Goal: Information Seeking & Learning: Learn about a topic

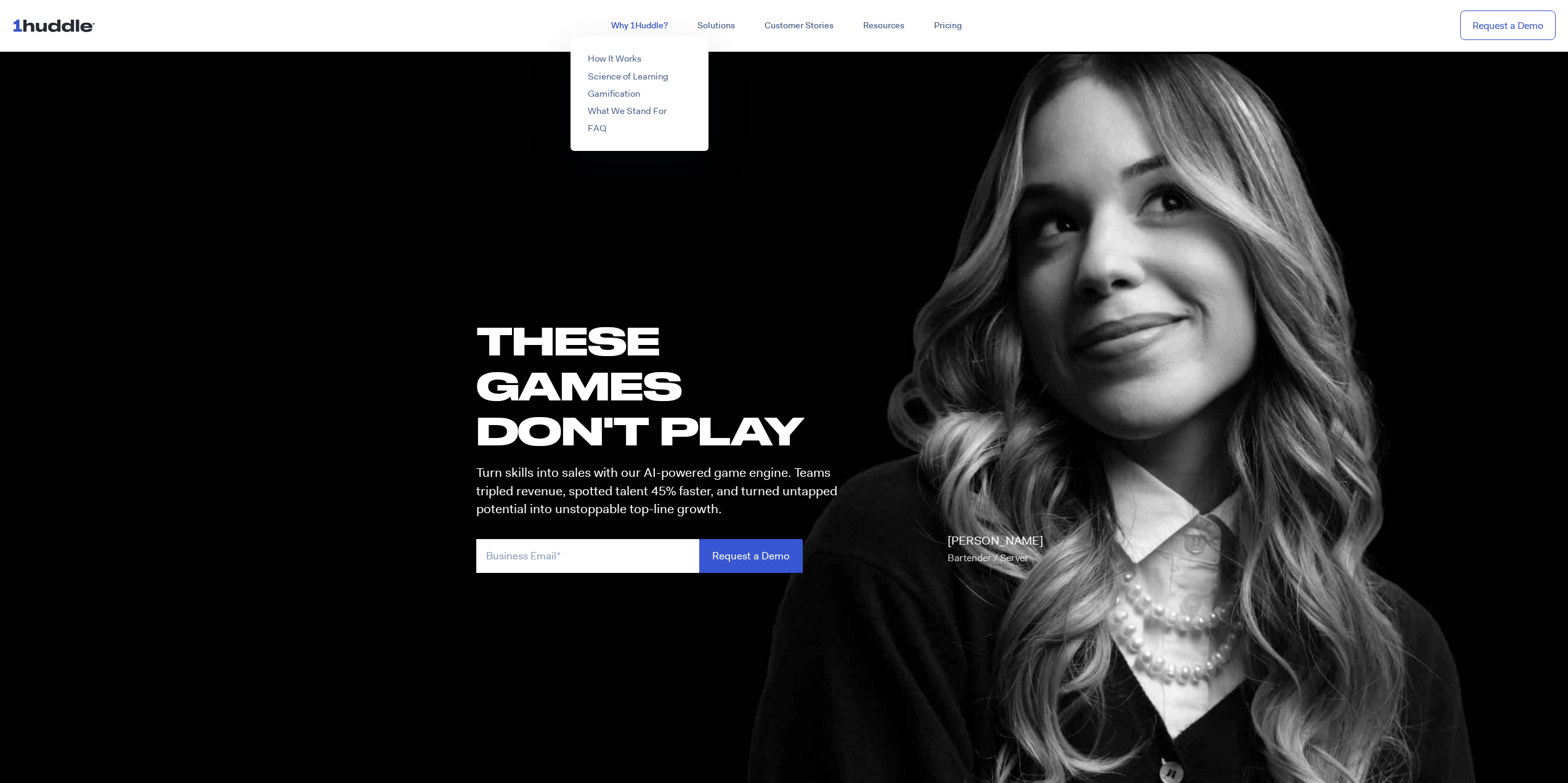
click at [652, 33] on link "Why 1Huddle?" at bounding box center [640, 26] width 86 height 22
click at [603, 58] on link "How It Works" at bounding box center [614, 58] width 54 height 12
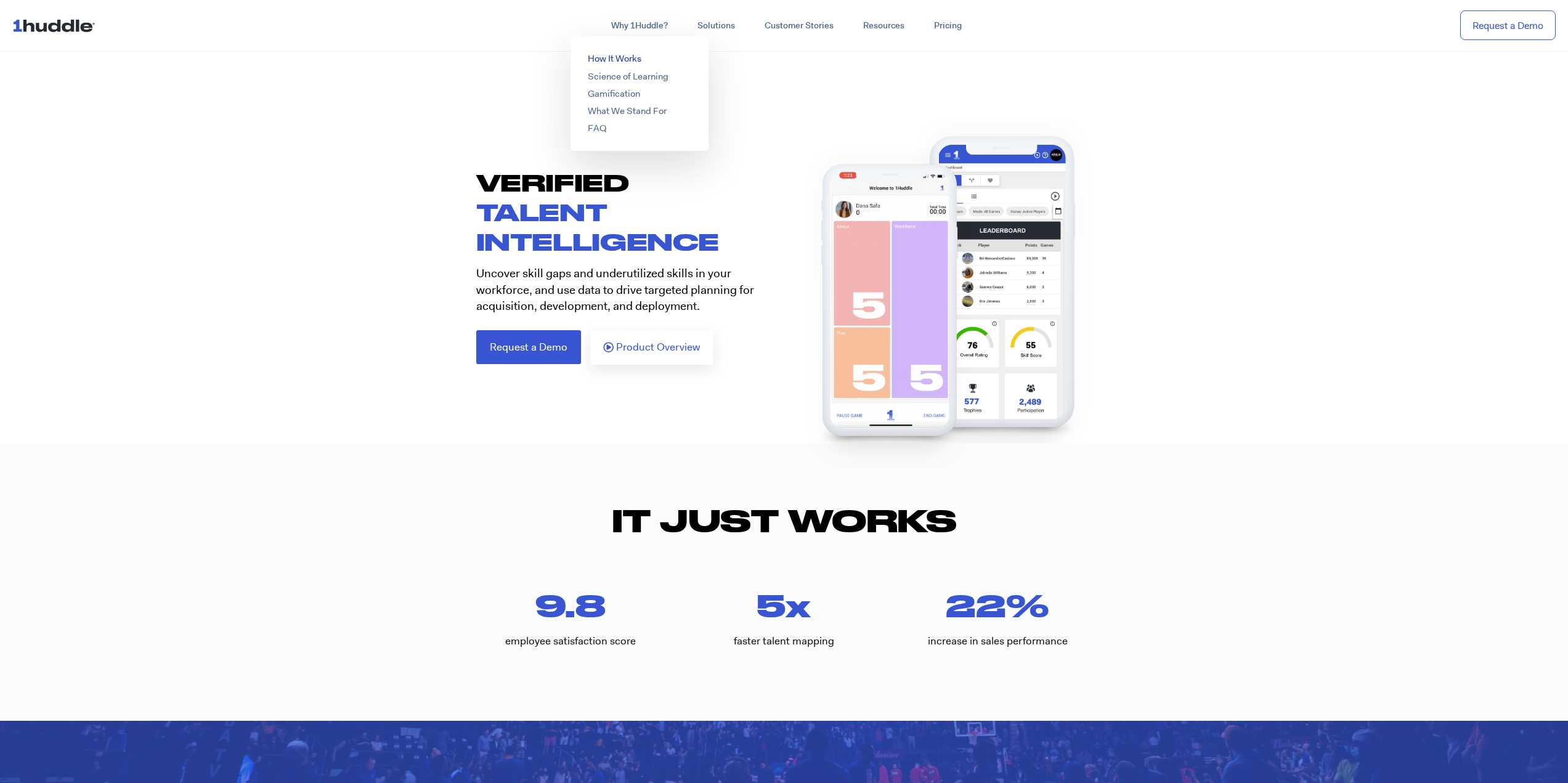
click at [629, 54] on link "How It Works" at bounding box center [614, 58] width 54 height 12
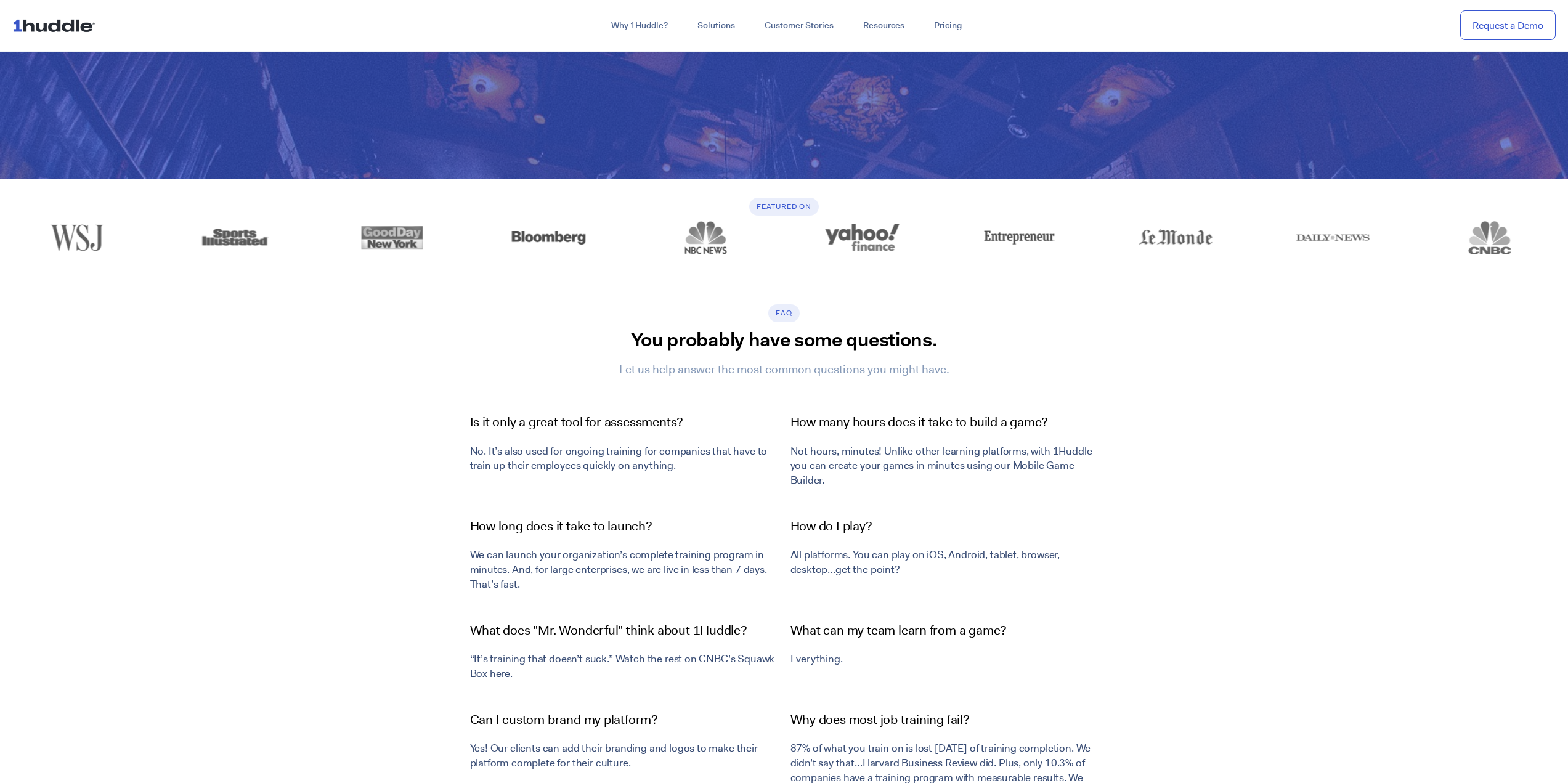
scroll to position [4312, 0]
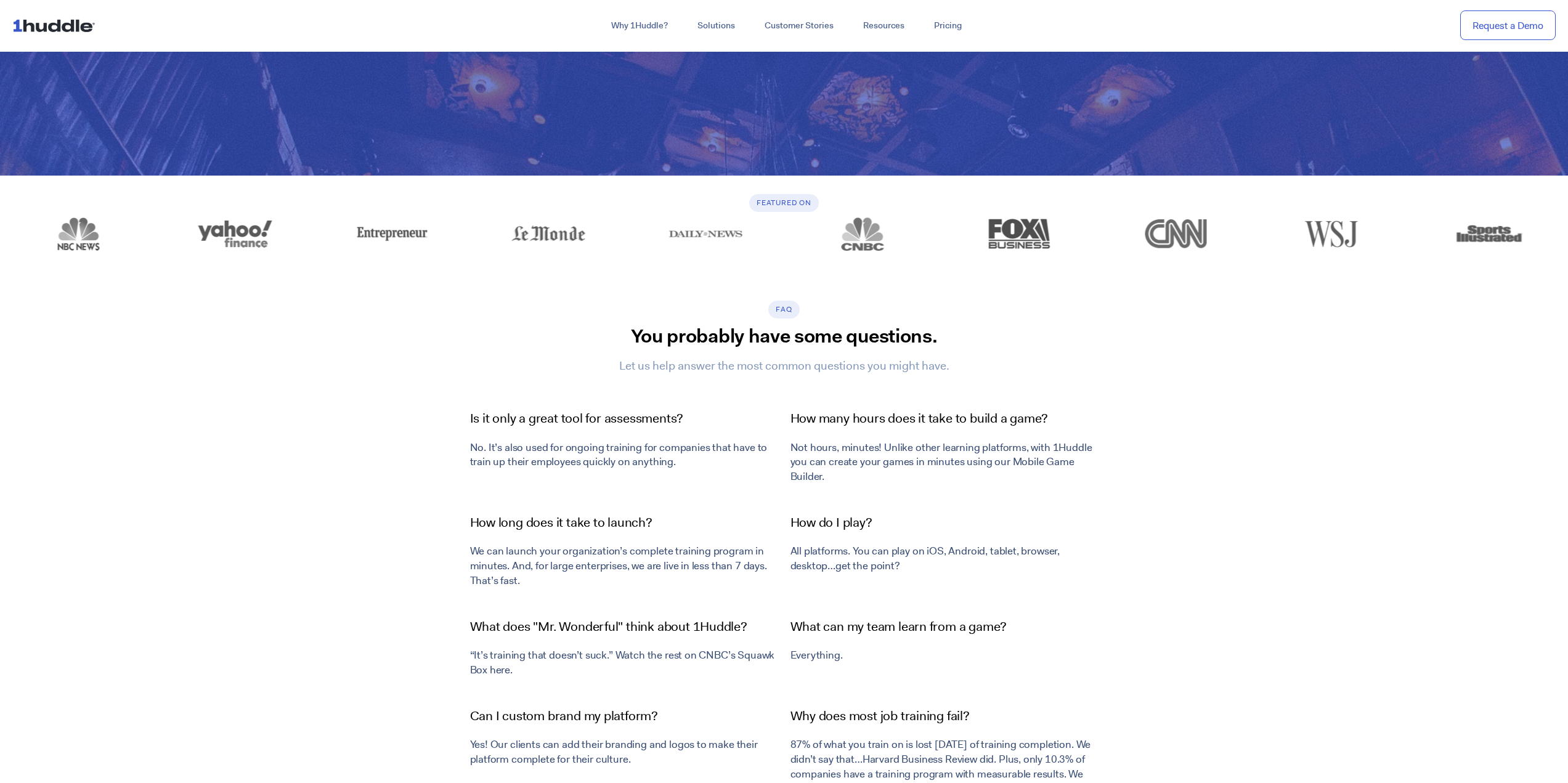
drag, startPoint x: 575, startPoint y: 478, endPoint x: 579, endPoint y: 469, distance: 9.8
click at [575, 478] on div "Is it only a great tool for assessments? No. It’s also used for ongoing trainin…" at bounding box center [624, 447] width 320 height 87
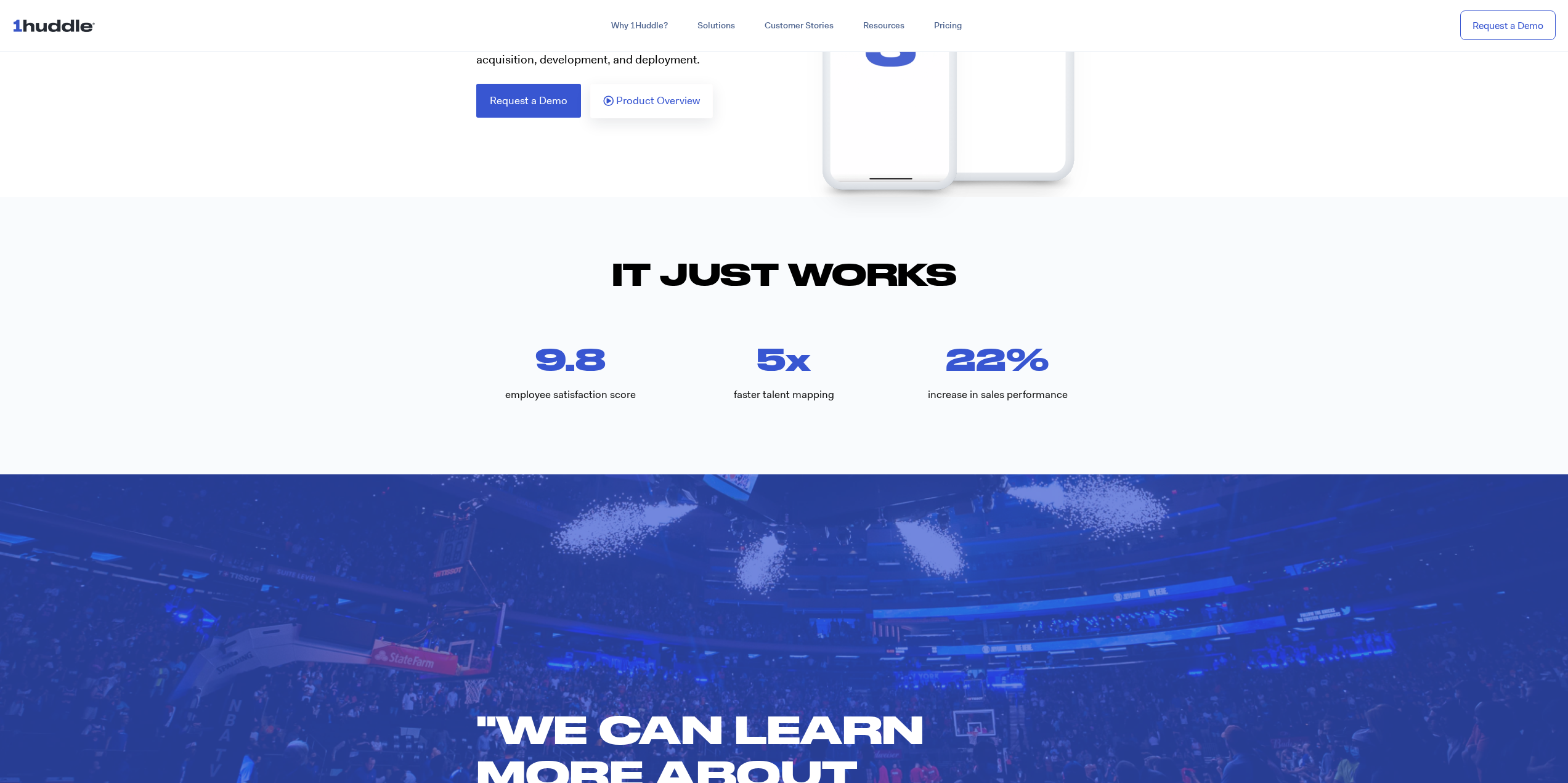
scroll to position [0, 0]
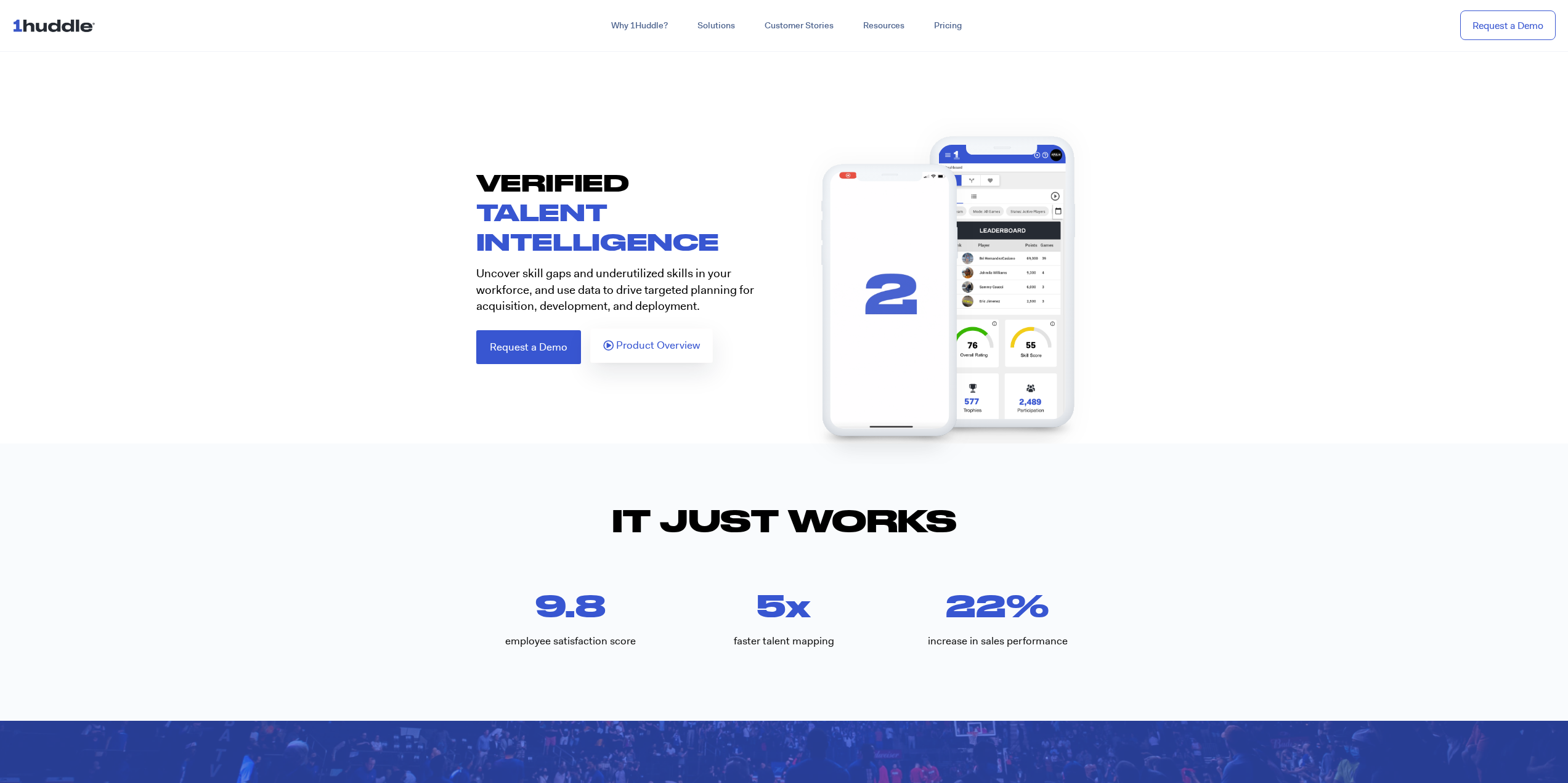
click at [630, 340] on span "Product Overview" at bounding box center [658, 345] width 84 height 11
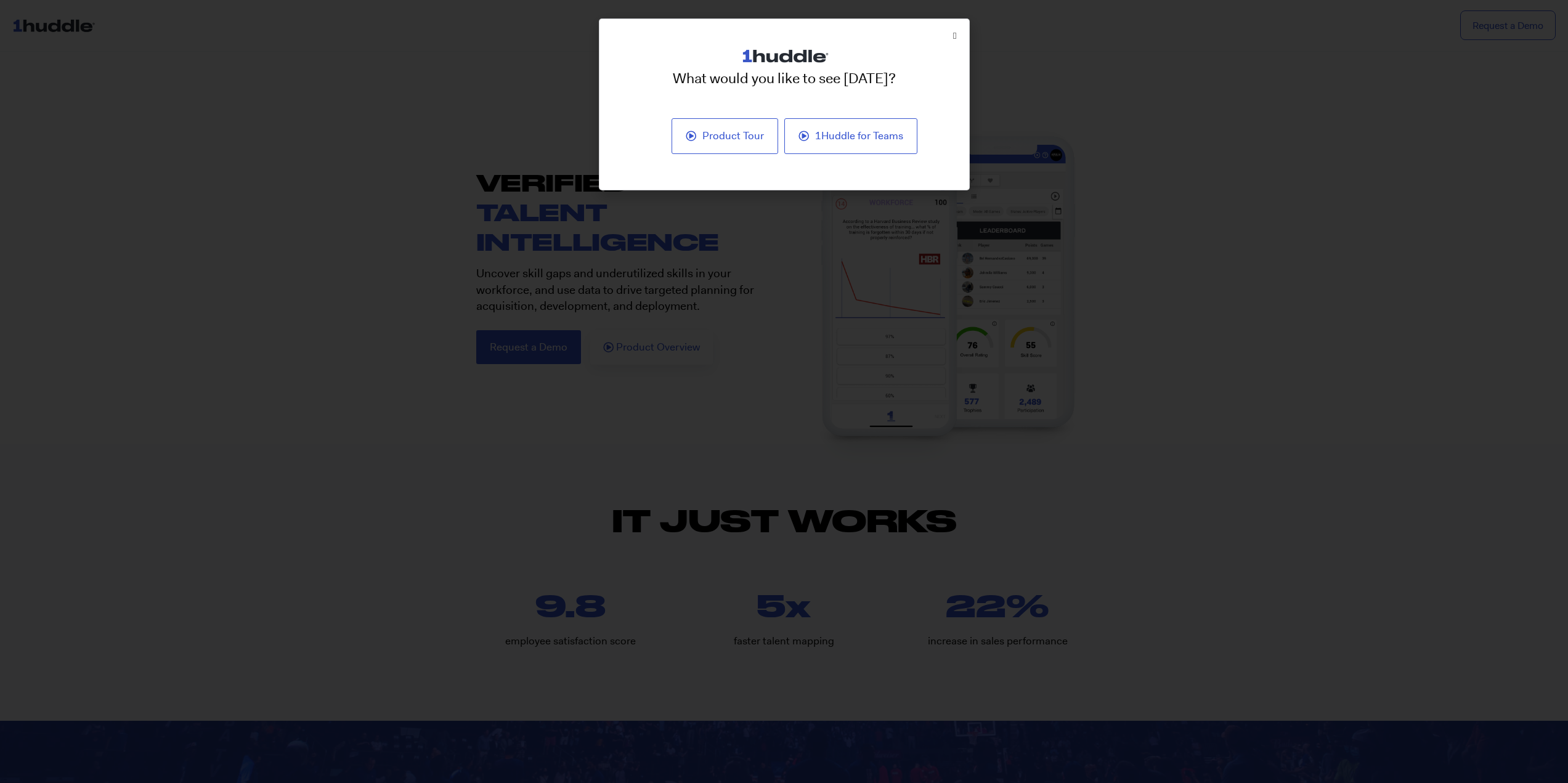
click at [945, 32] on div "What would you like to see today? Product Tour 1Huddle for Teams" at bounding box center [784, 111] width 369 height 158
click at [953, 33] on icon "Close" at bounding box center [954, 36] width 3 height 9
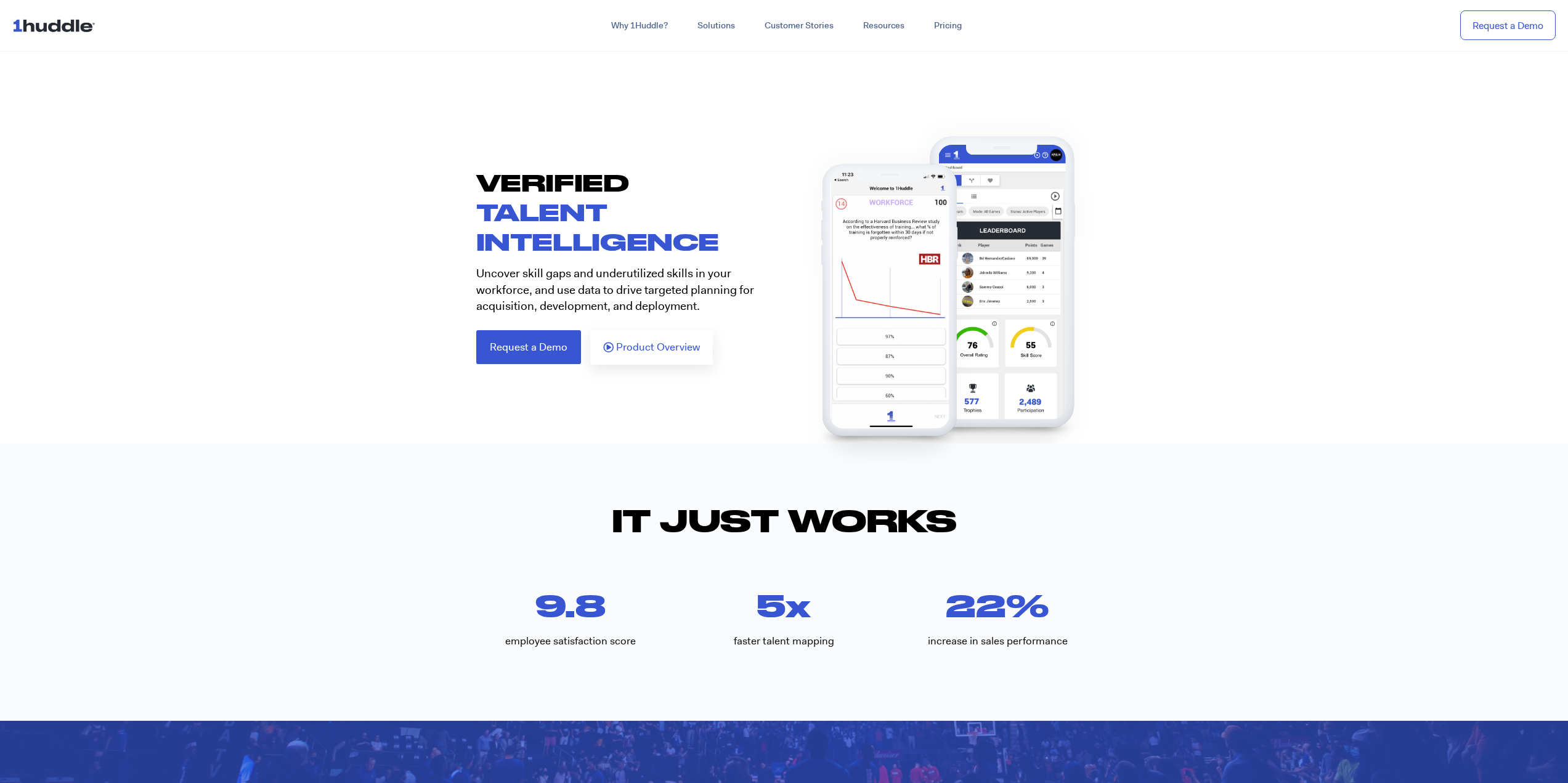
click at [663, 362] on link "Product Overview" at bounding box center [651, 348] width 123 height 34
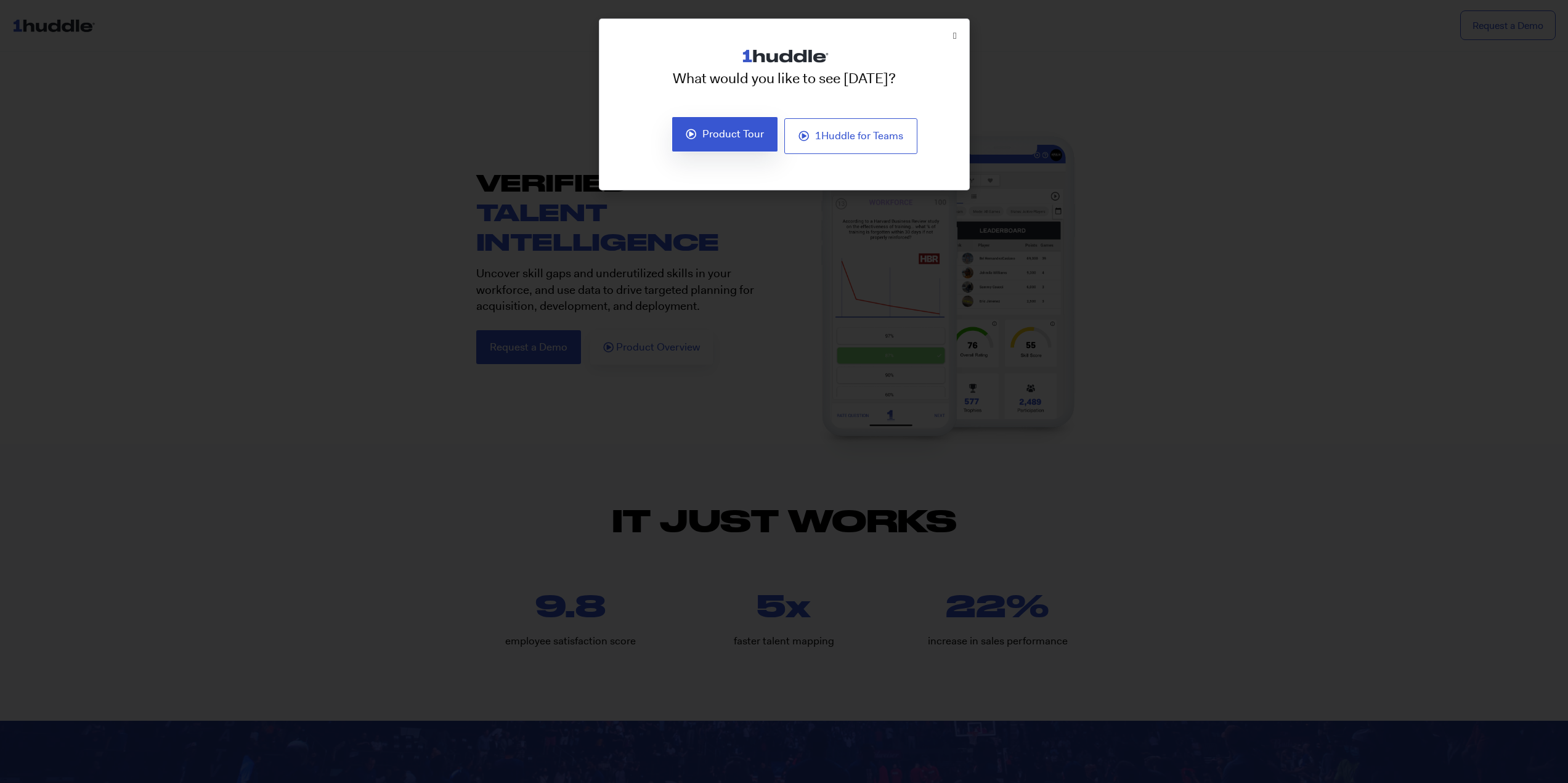
click at [726, 152] on link "Product Tour" at bounding box center [725, 134] width 106 height 36
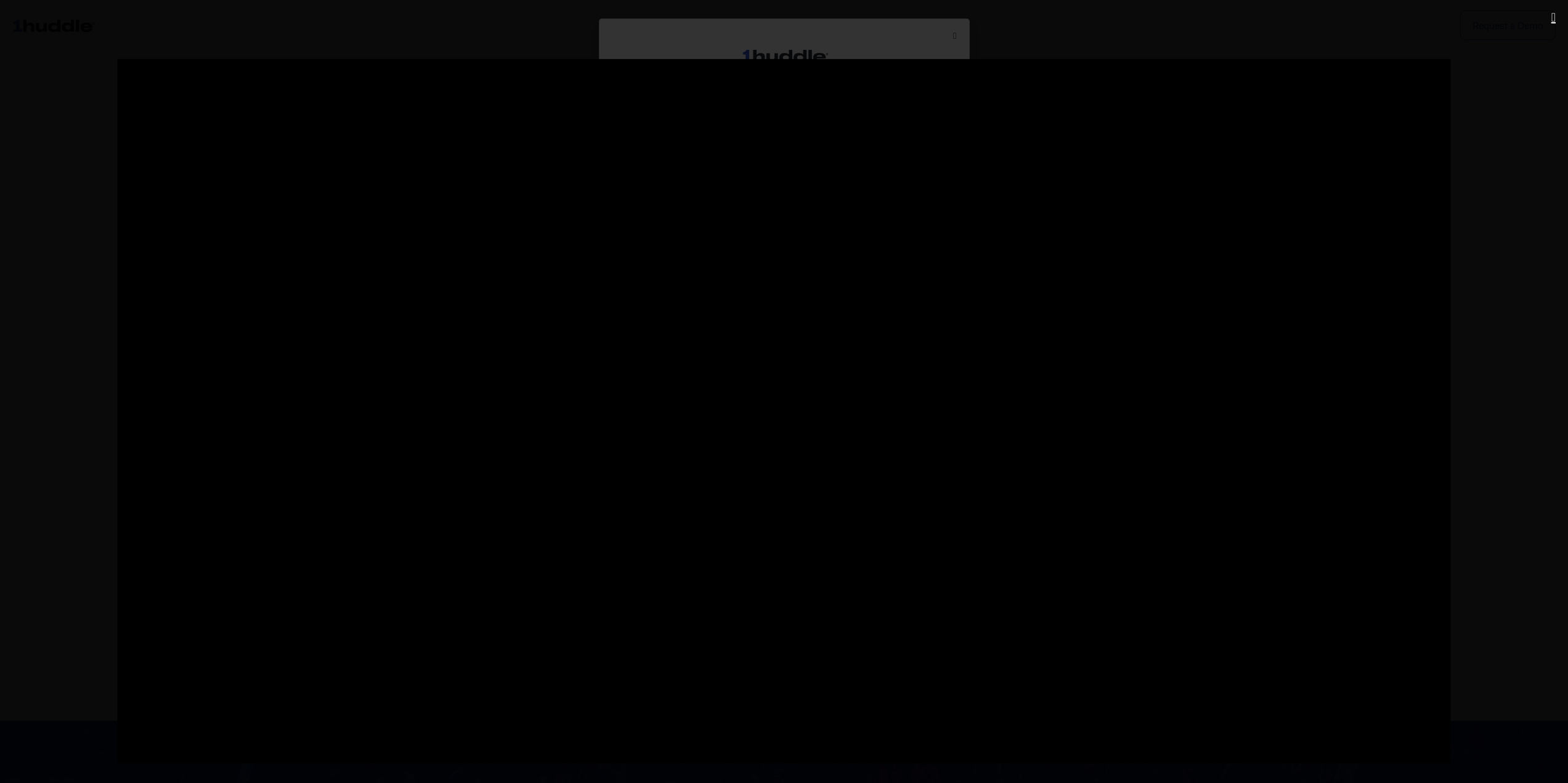
click at [1551, 19] on icon "Close (Esc)" at bounding box center [1554, 17] width 4 height 12
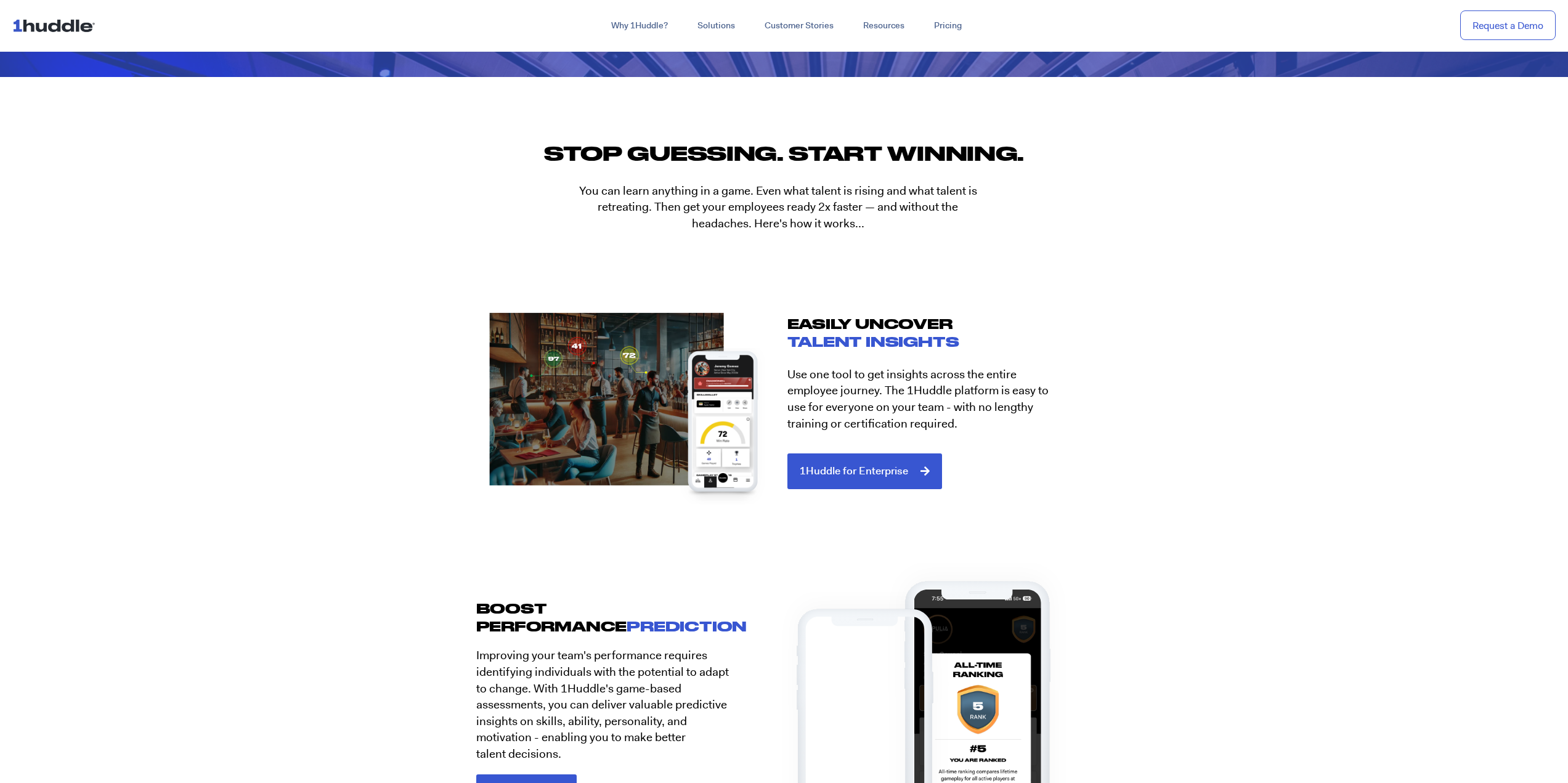
scroll to position [1232, 0]
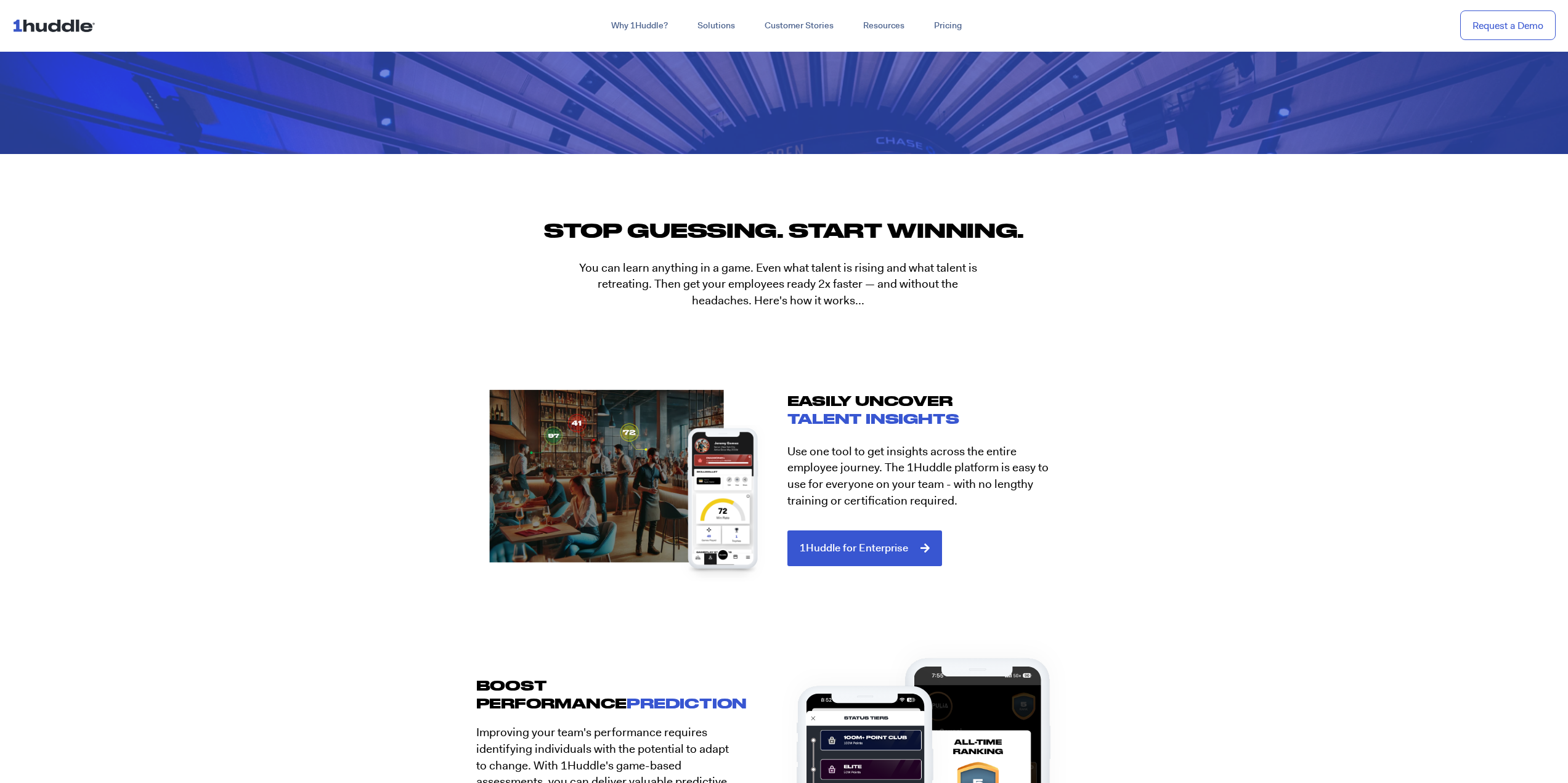
click at [900, 529] on div at bounding box center [895, 689] width 320 height 396
click at [870, 550] on div at bounding box center [895, 689] width 320 height 396
click at [852, 550] on div at bounding box center [895, 689] width 320 height 396
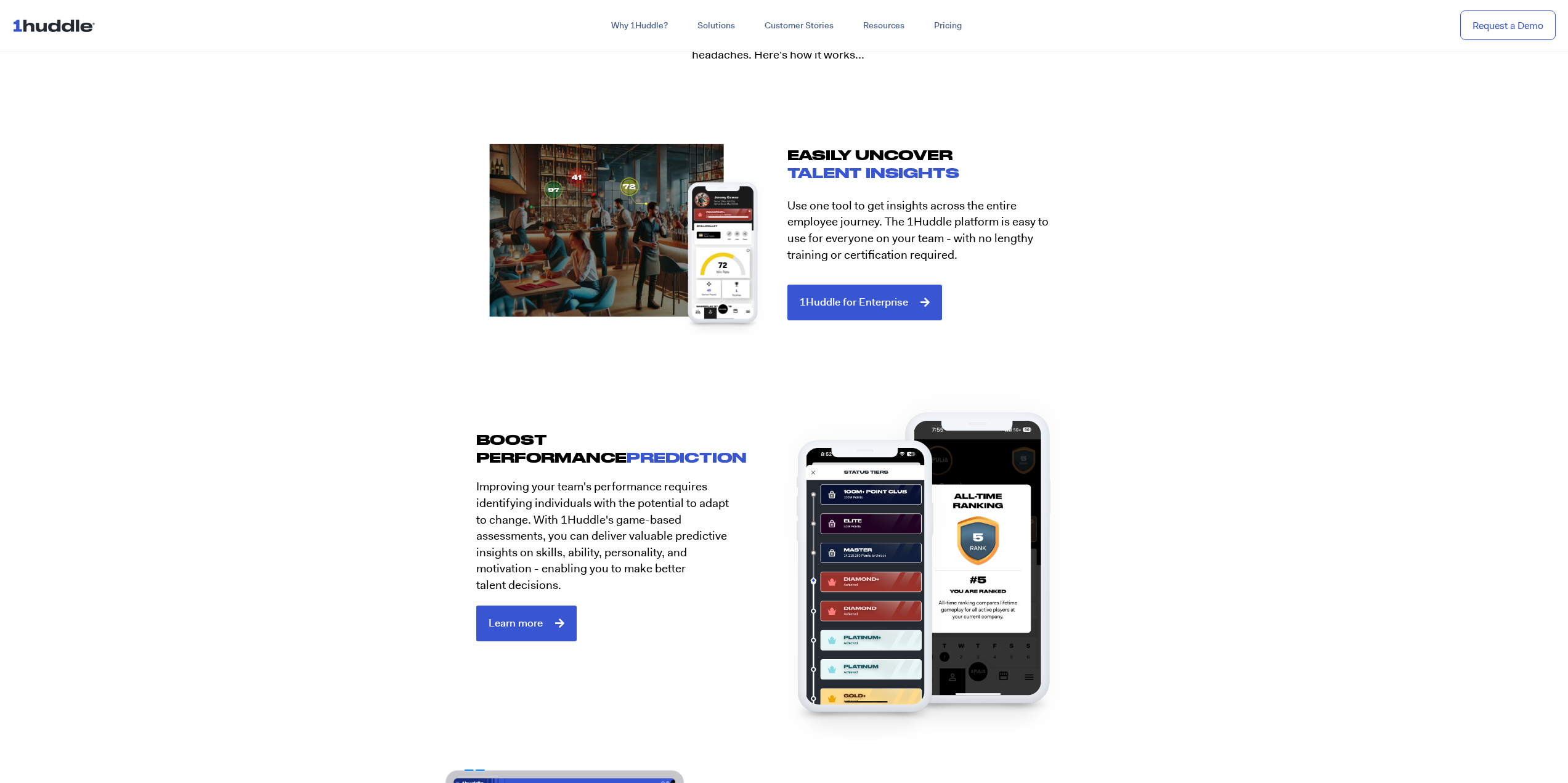
scroll to position [1478, 0]
click at [896, 298] on div at bounding box center [895, 443] width 320 height 396
click at [523, 618] on span "Learn more" at bounding box center [515, 621] width 54 height 11
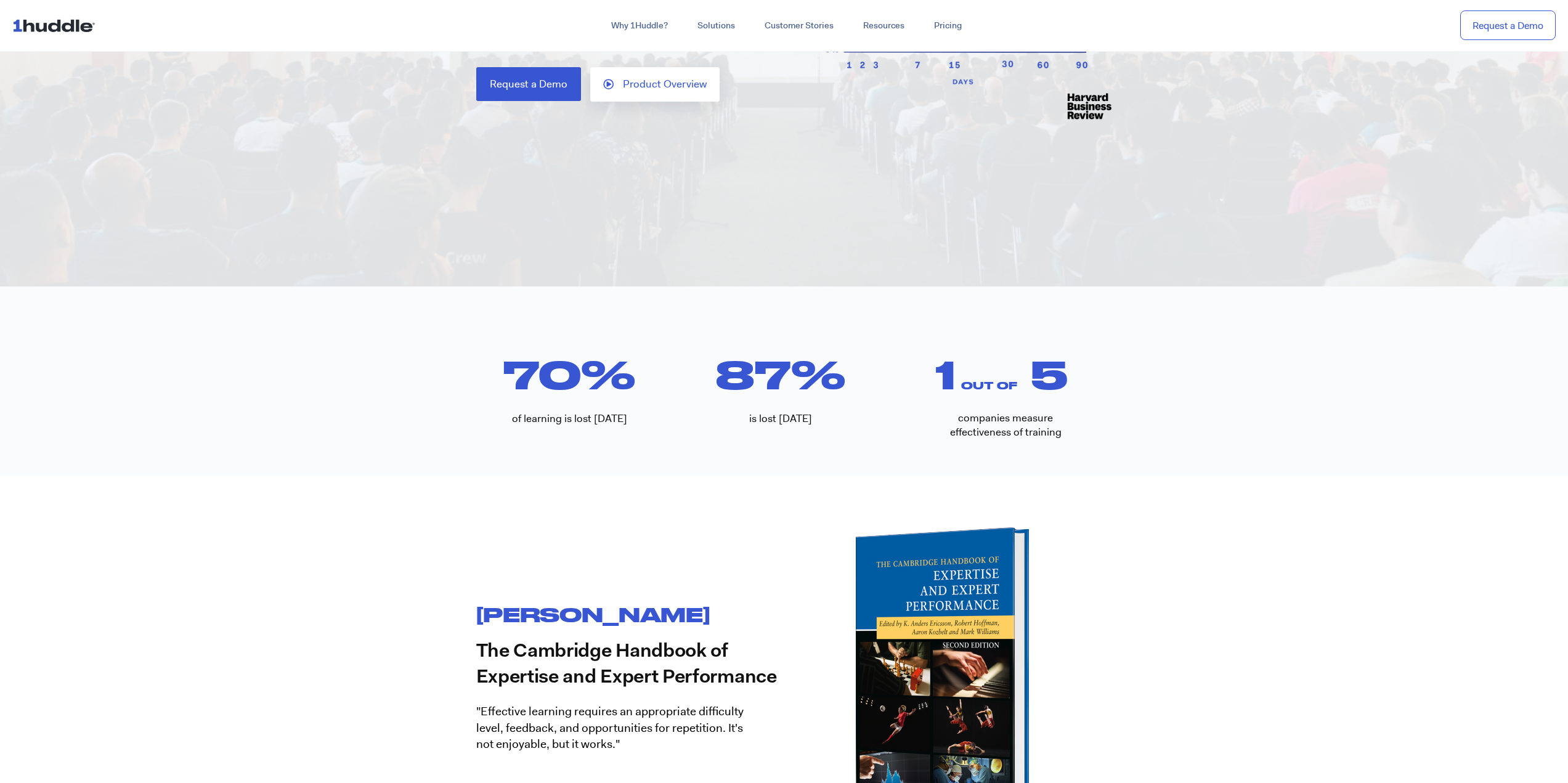
scroll to position [62, 0]
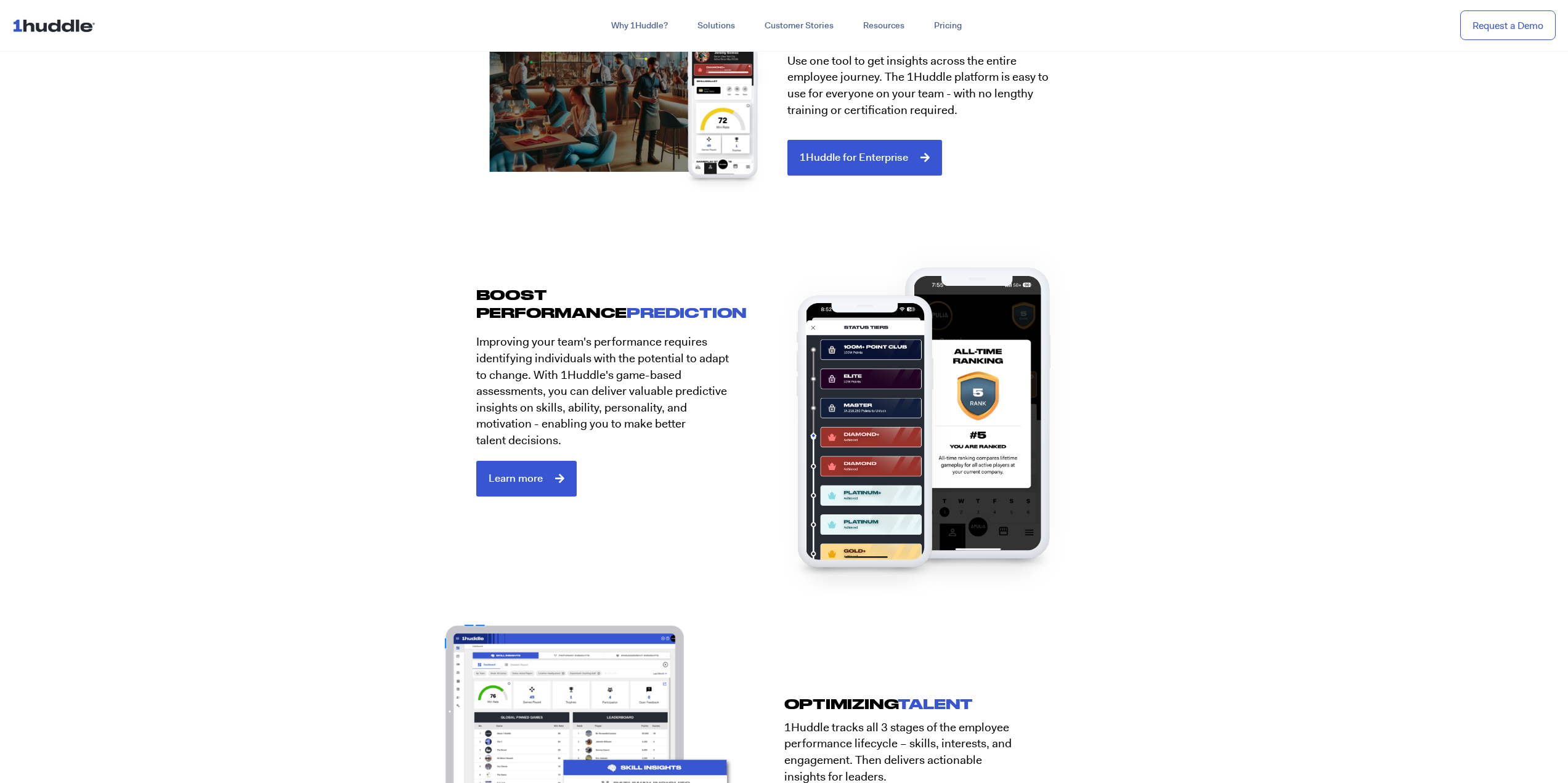
scroll to position [1355, 0]
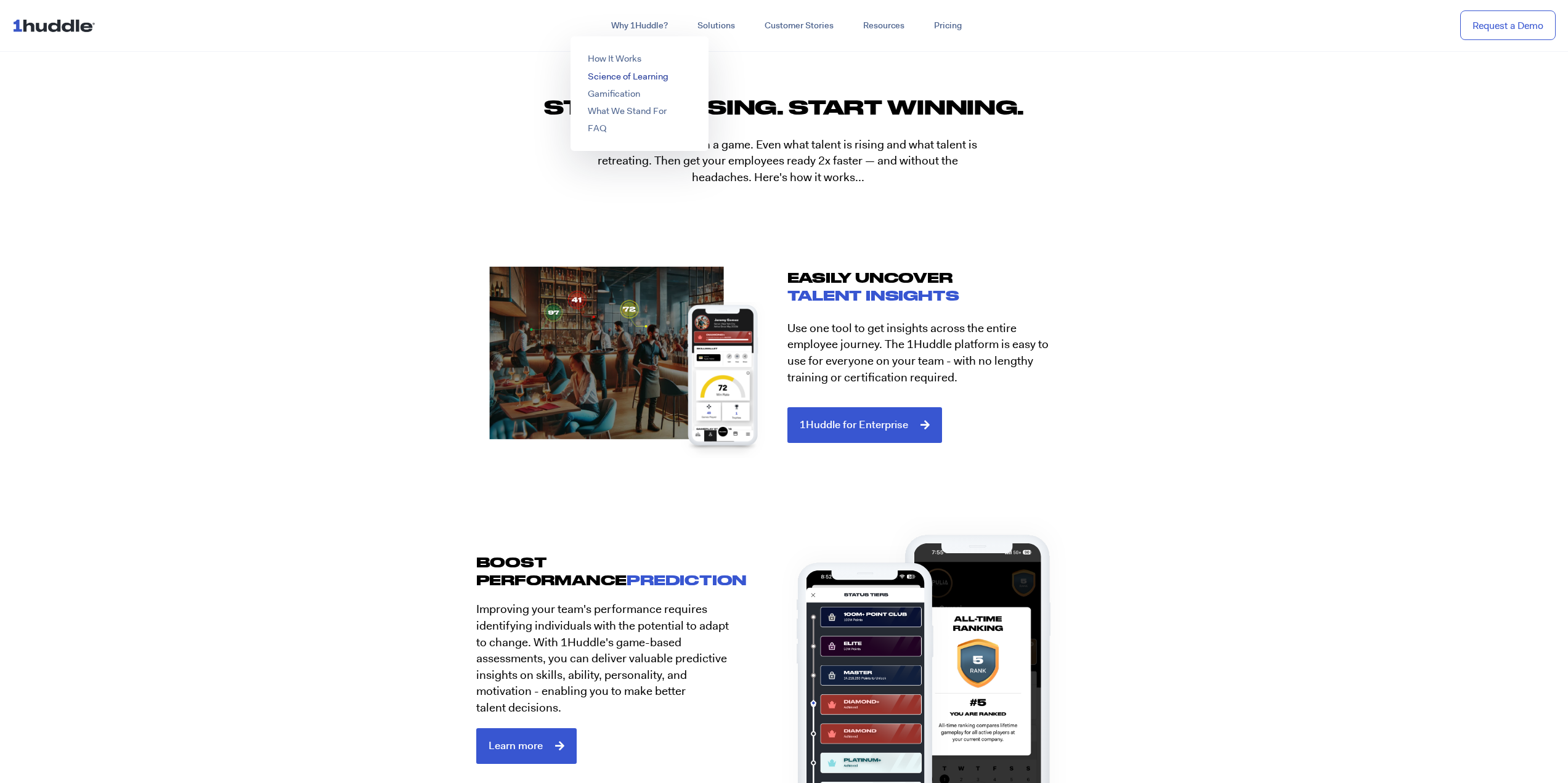
click at [650, 77] on link "Science of Learning" at bounding box center [628, 76] width 80 height 12
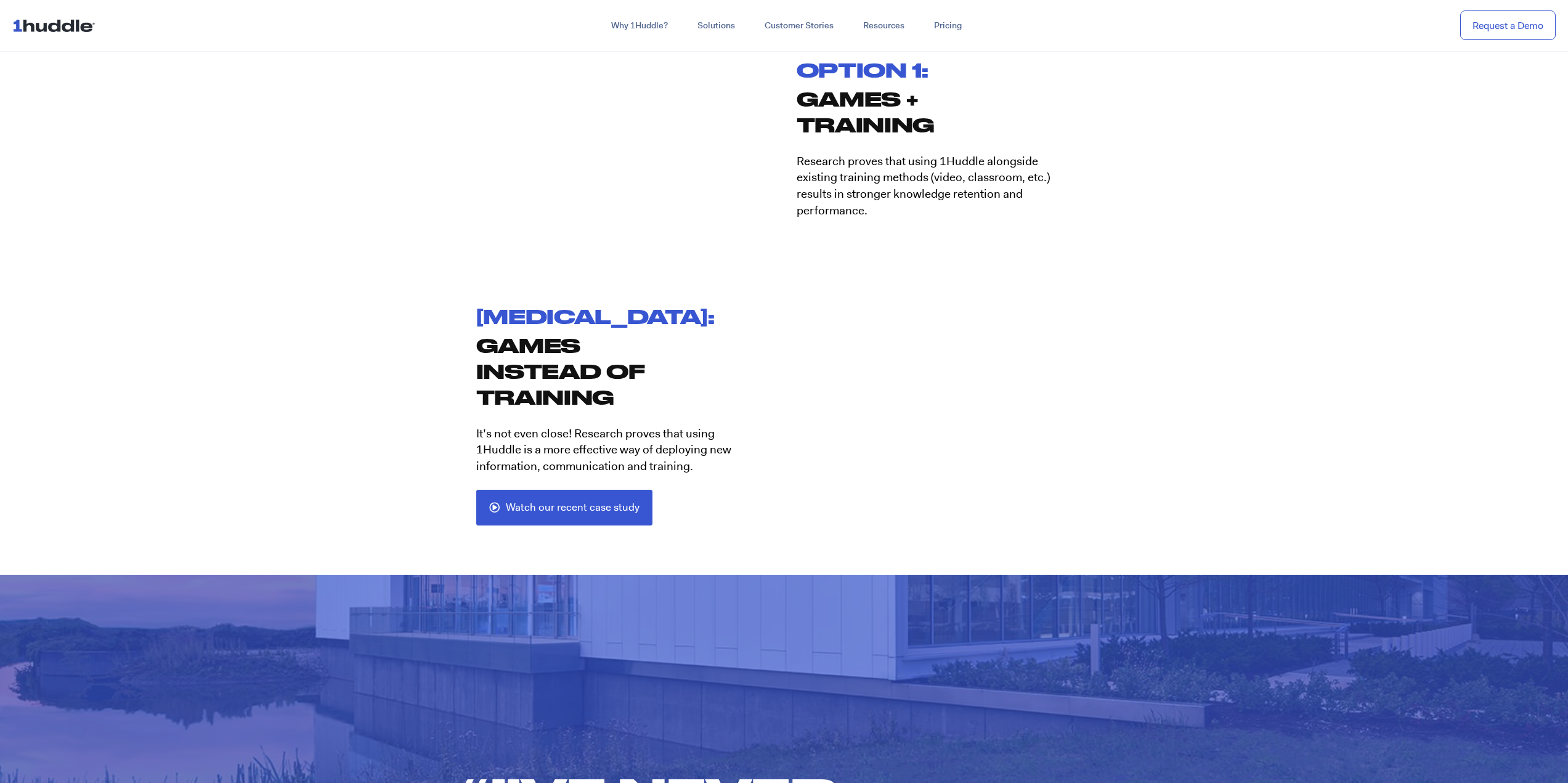
scroll to position [2394, 0]
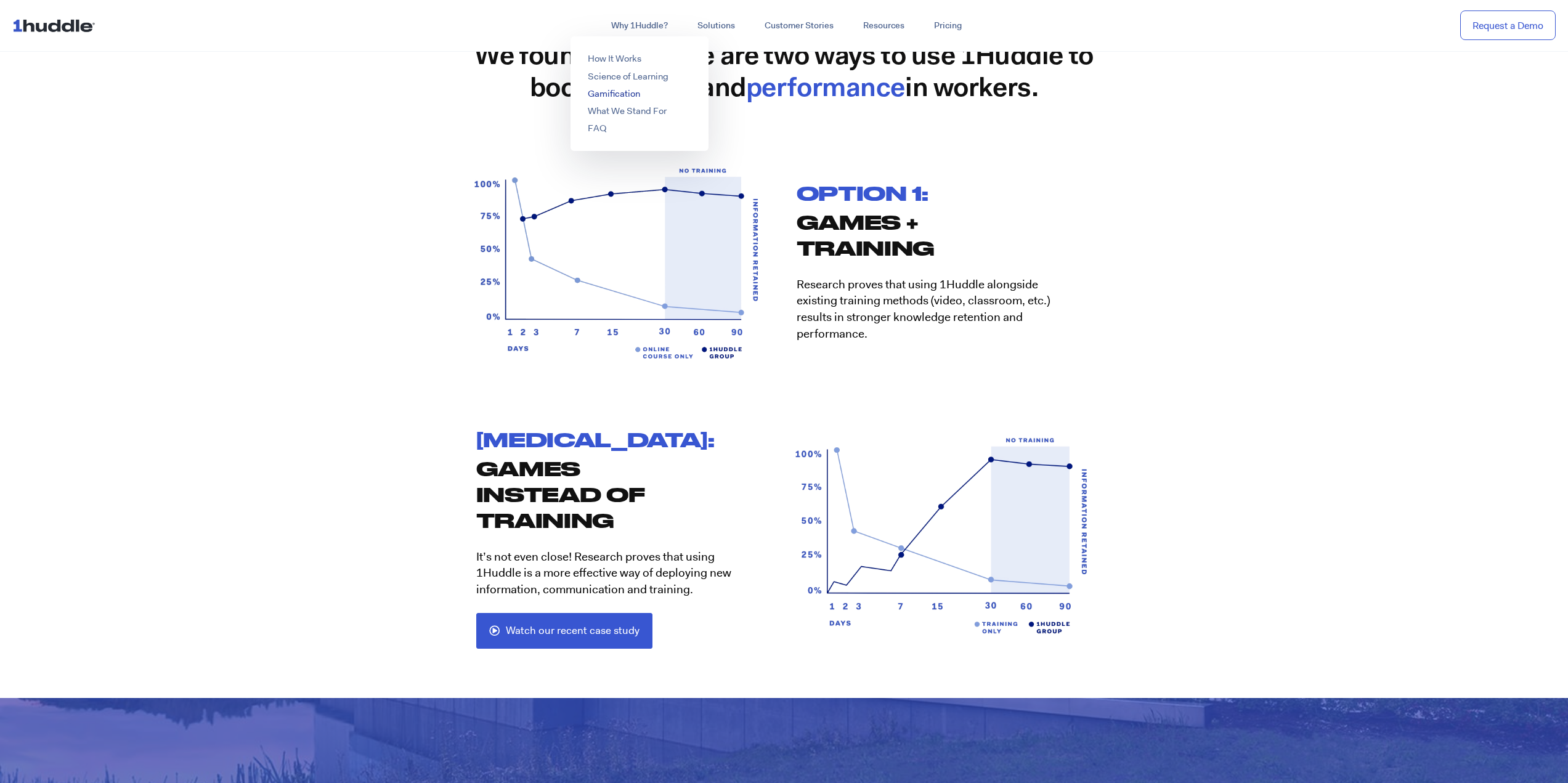
click at [619, 94] on link "Gamification" at bounding box center [614, 93] width 52 height 12
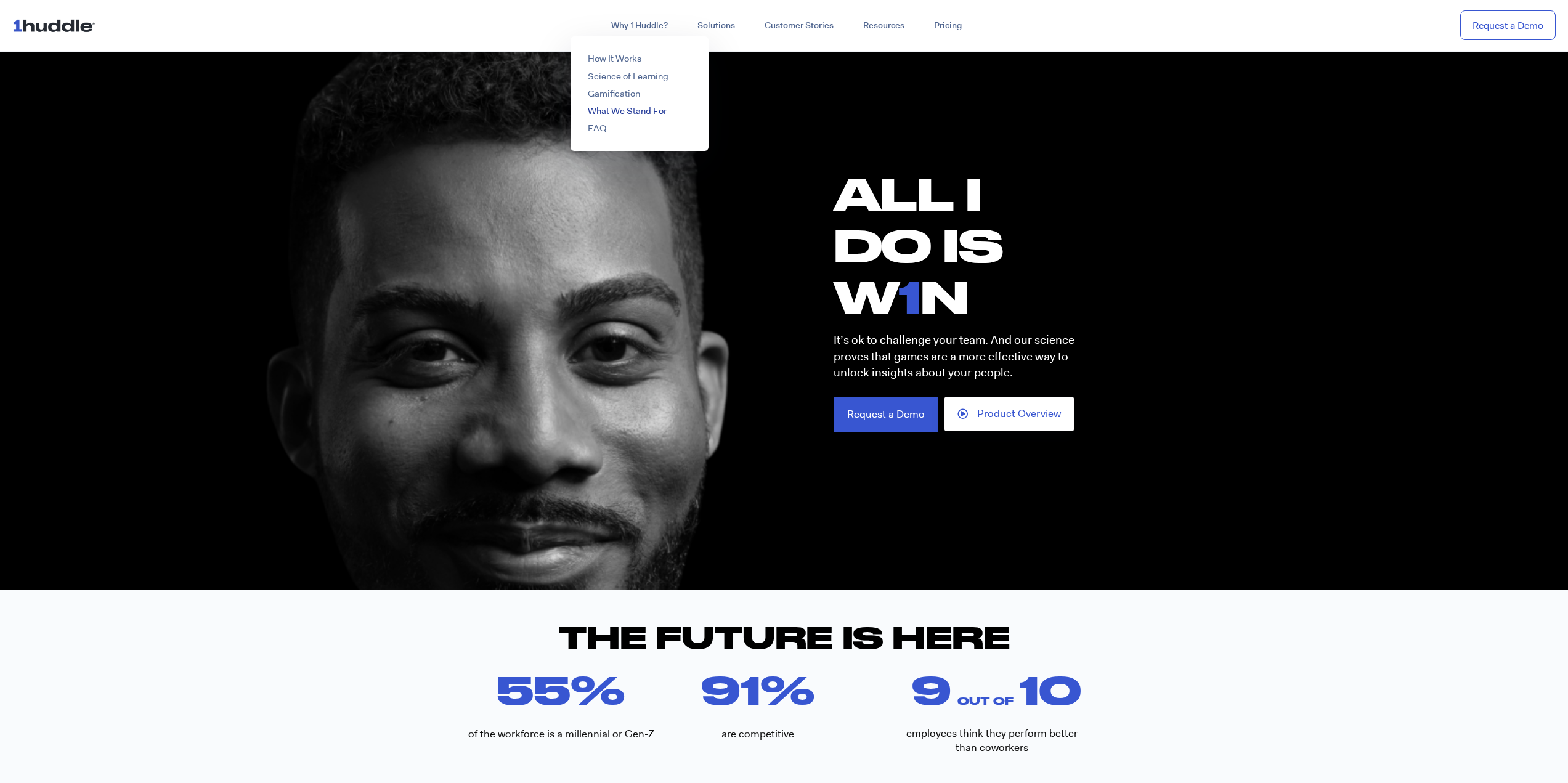
click at [646, 106] on link "What We Stand For" at bounding box center [627, 111] width 79 height 12
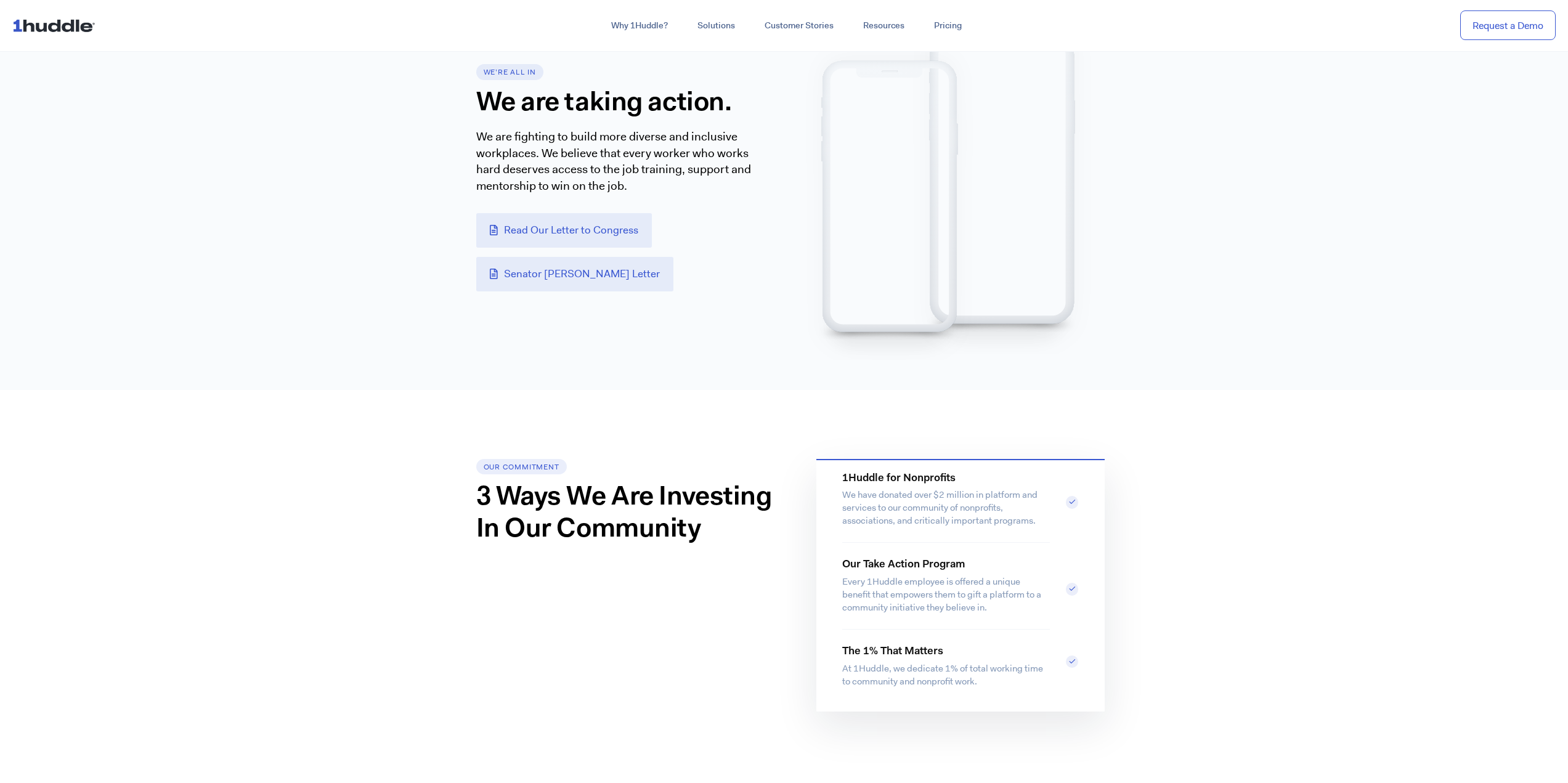
scroll to position [986, 0]
